Goal: Use online tool/utility: Utilize a website feature to perform a specific function

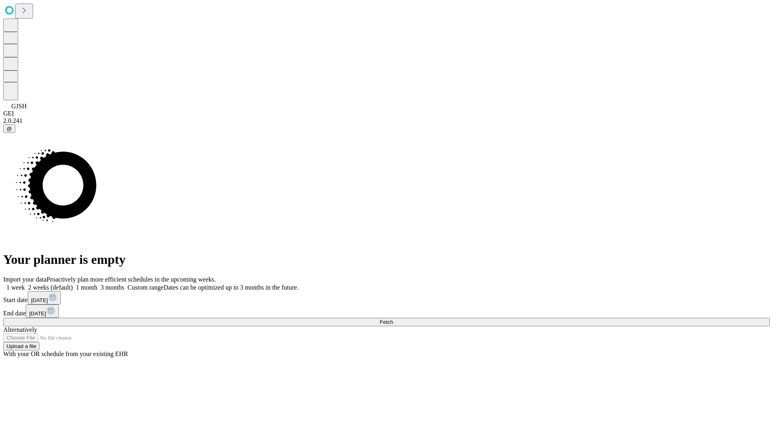
click at [25, 284] on label "1 week" at bounding box center [14, 287] width 22 height 7
click at [393, 319] on span "Fetch" at bounding box center [386, 322] width 13 height 6
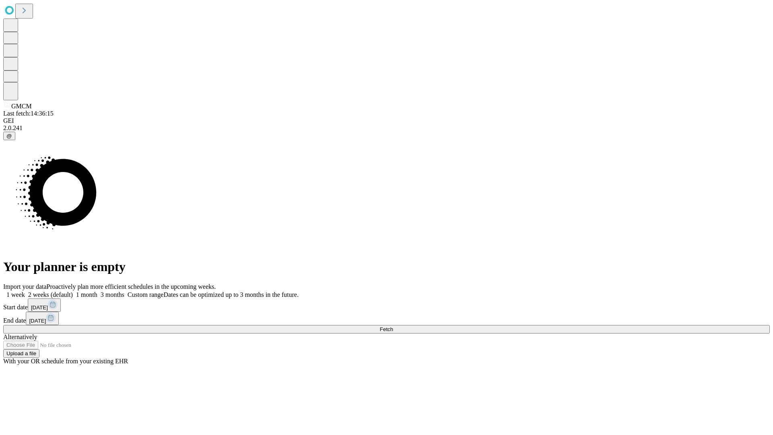
click at [25, 291] on label "1 week" at bounding box center [14, 294] width 22 height 7
click at [393, 326] on span "Fetch" at bounding box center [386, 329] width 13 height 6
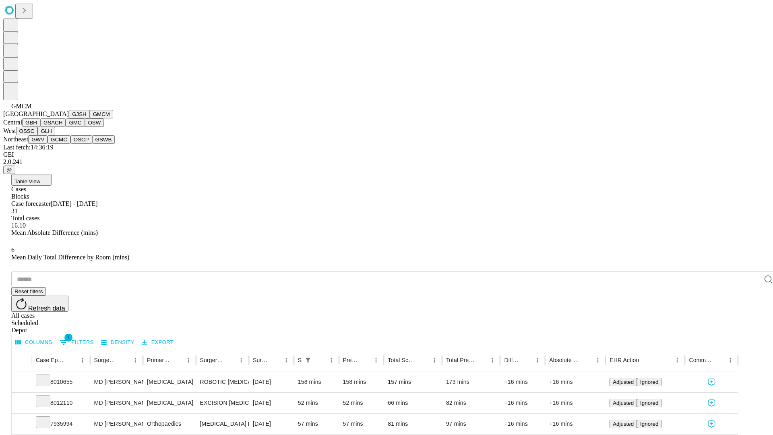
click at [40, 127] on button "GBH" at bounding box center [31, 122] width 18 height 8
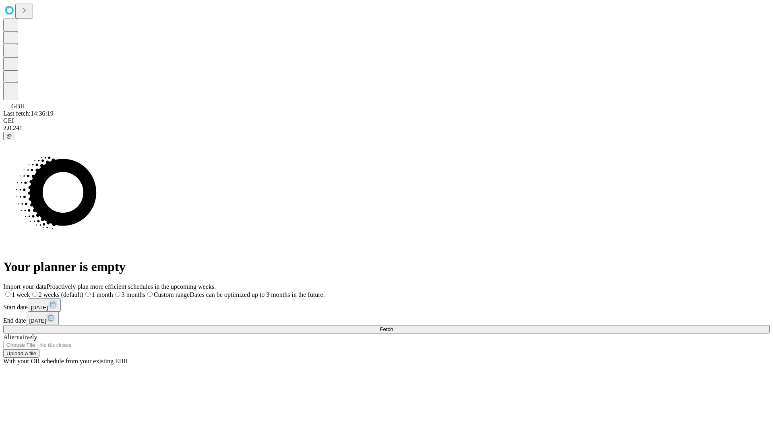
click at [30, 291] on label "1 week" at bounding box center [16, 294] width 27 height 7
click at [393, 326] on span "Fetch" at bounding box center [386, 329] width 13 height 6
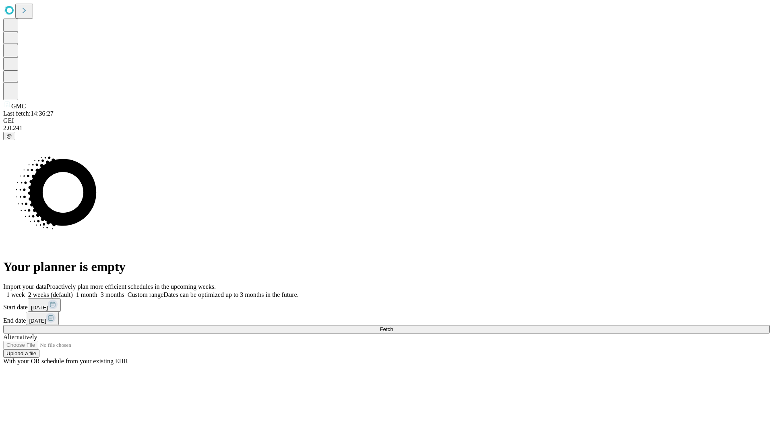
click at [25, 291] on label "1 week" at bounding box center [14, 294] width 22 height 7
click at [393, 326] on span "Fetch" at bounding box center [386, 329] width 13 height 6
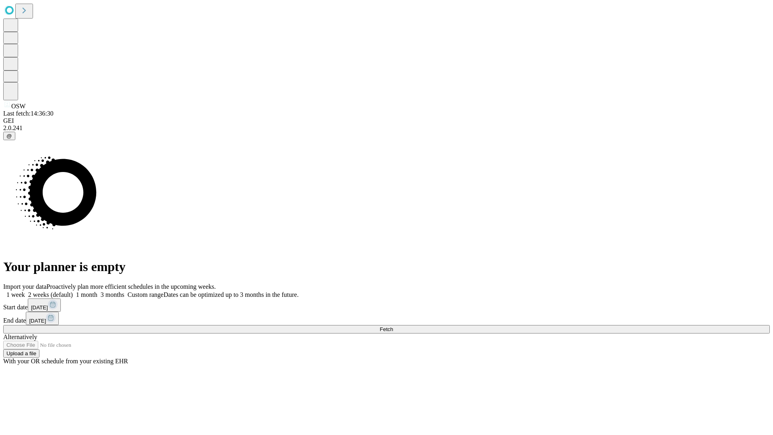
click at [25, 291] on label "1 week" at bounding box center [14, 294] width 22 height 7
click at [393, 326] on span "Fetch" at bounding box center [386, 329] width 13 height 6
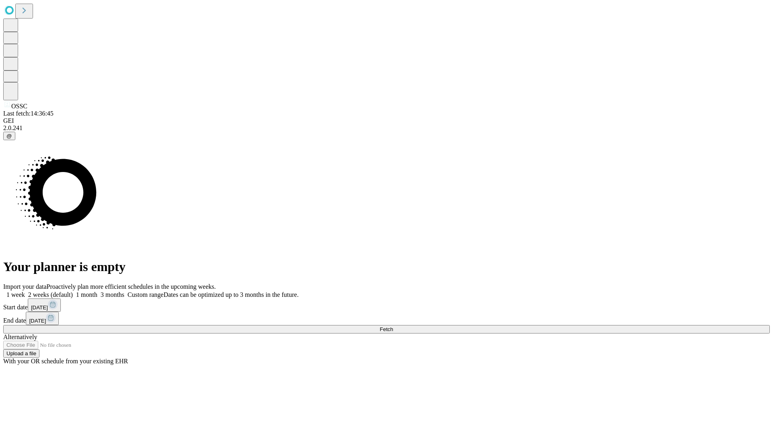
click at [25, 291] on label "1 week" at bounding box center [14, 294] width 22 height 7
click at [393, 326] on span "Fetch" at bounding box center [386, 329] width 13 height 6
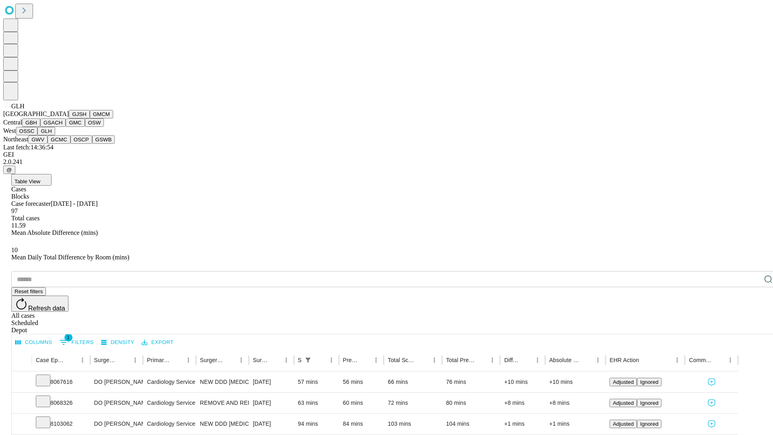
click at [48, 144] on button "GWV" at bounding box center [37, 139] width 19 height 8
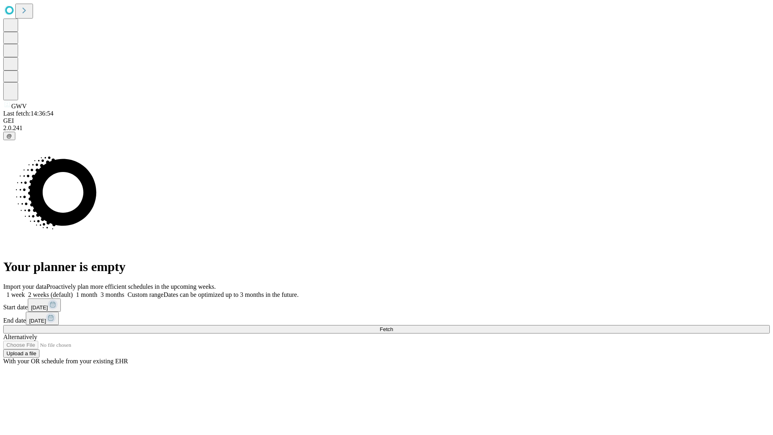
click at [393, 326] on span "Fetch" at bounding box center [386, 329] width 13 height 6
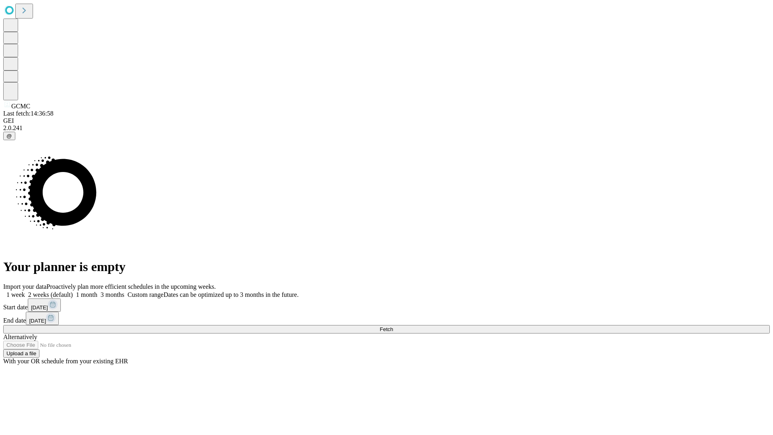
click at [25, 291] on label "1 week" at bounding box center [14, 294] width 22 height 7
click at [393, 326] on span "Fetch" at bounding box center [386, 329] width 13 height 6
